Goal: Transaction & Acquisition: Download file/media

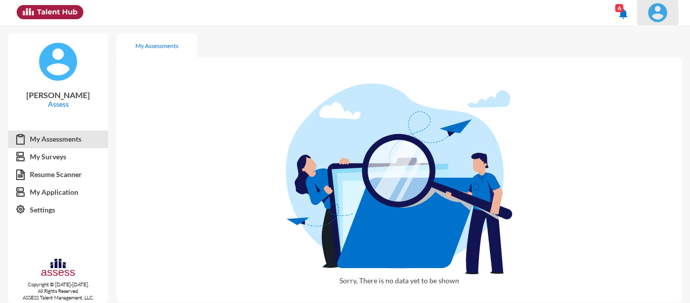
click at [663, 16] on img at bounding box center [658, 13] width 20 height 20
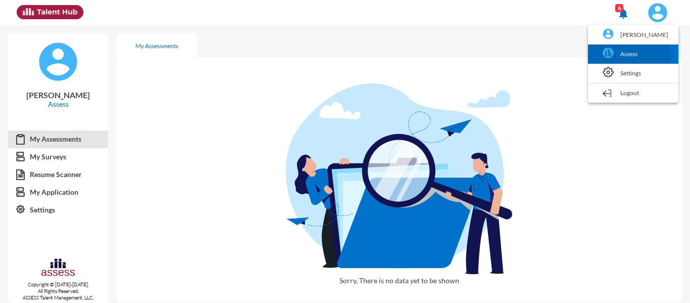
click at [635, 57] on link "Assess" at bounding box center [633, 53] width 80 height 19
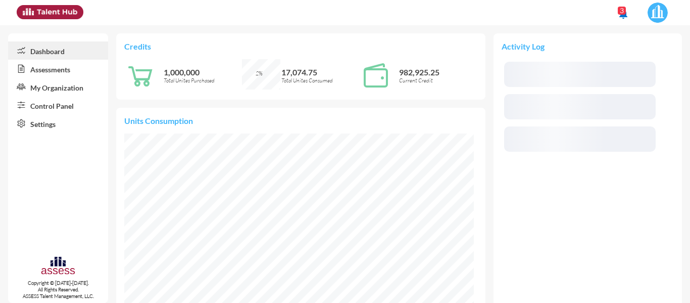
scroll to position [175, 350]
click at [62, 110] on link "Control Panel" at bounding box center [58, 105] width 100 height 18
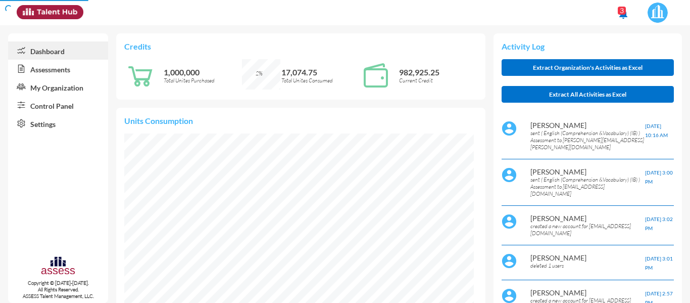
scroll to position [79, 159]
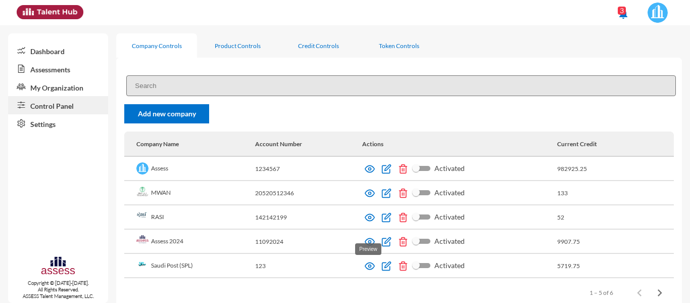
click at [369, 270] on img at bounding box center [370, 266] width 10 height 10
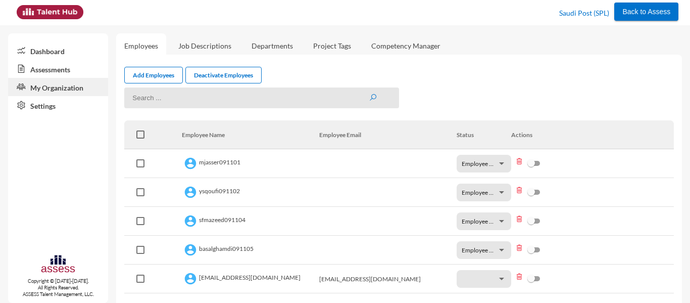
click at [61, 63] on link "Assessments" at bounding box center [58, 69] width 100 height 18
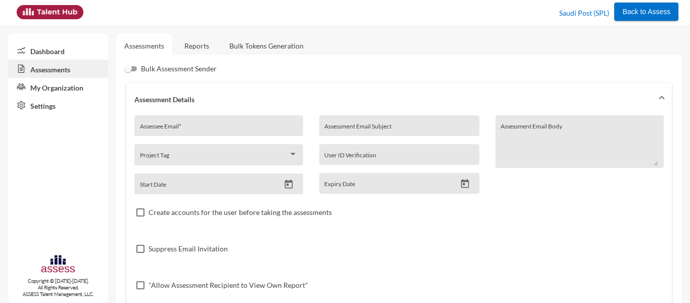
click at [193, 46] on link "Reports" at bounding box center [196, 45] width 41 height 25
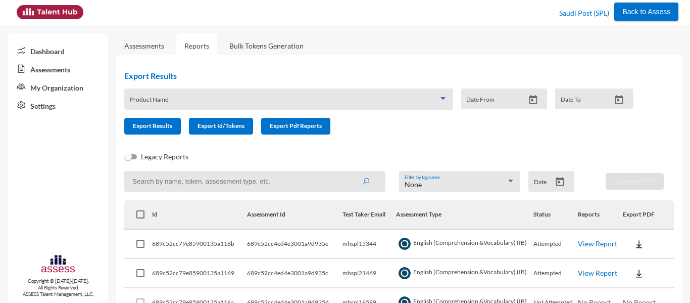
click at [233, 106] on span at bounding box center [284, 103] width 309 height 8
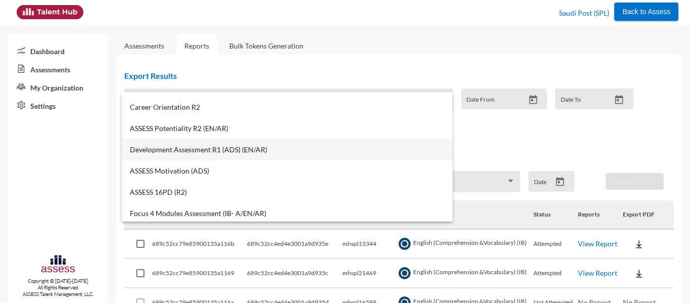
scroll to position [37, 0]
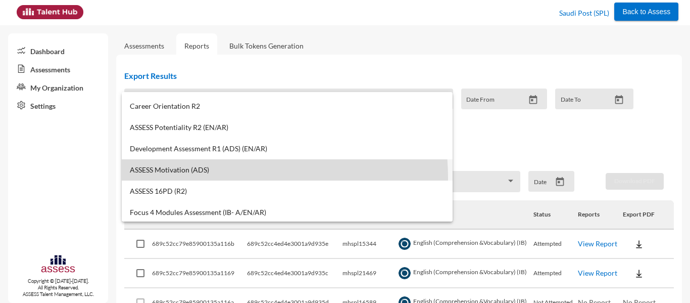
click at [204, 178] on mat-option "ASSESS Motivation (ADS)" at bounding box center [287, 169] width 331 height 21
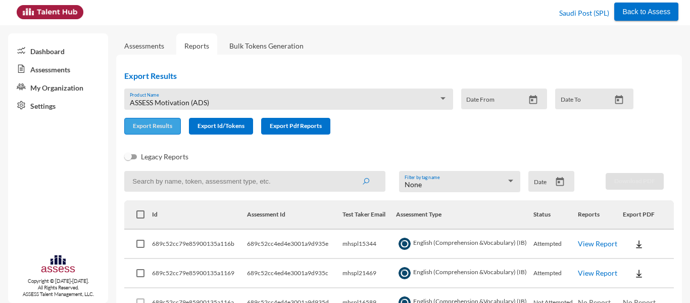
click at [165, 133] on button "Export Results" at bounding box center [152, 126] width 57 height 17
click at [379, 134] on form "ASSESS Motivation (ADS) Product Name Date From Date To Export Results Export Id…" at bounding box center [383, 111] width 518 height 46
